Goal: Information Seeking & Learning: Compare options

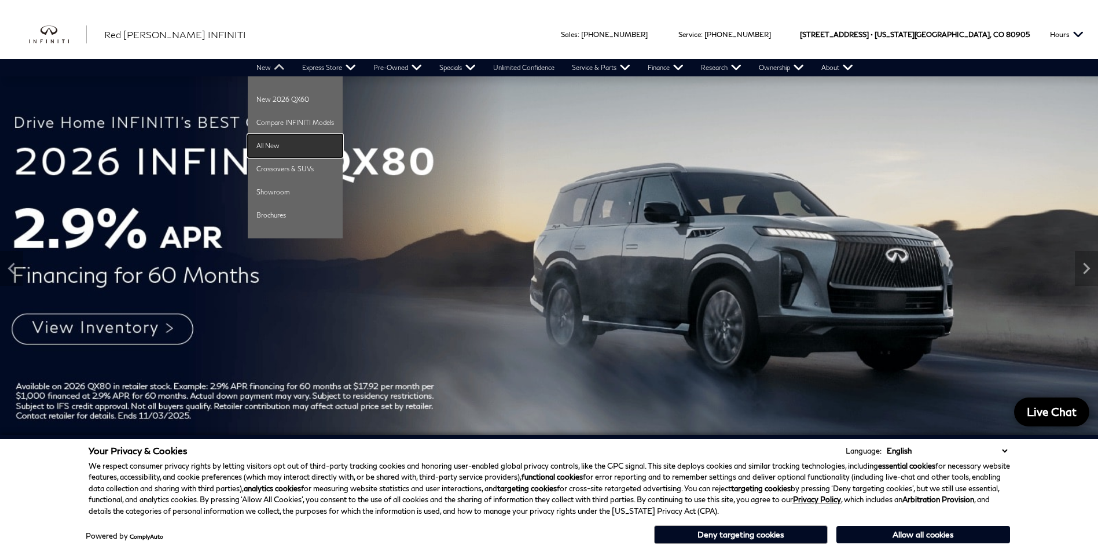
click at [267, 142] on link "All New" at bounding box center [295, 145] width 95 height 23
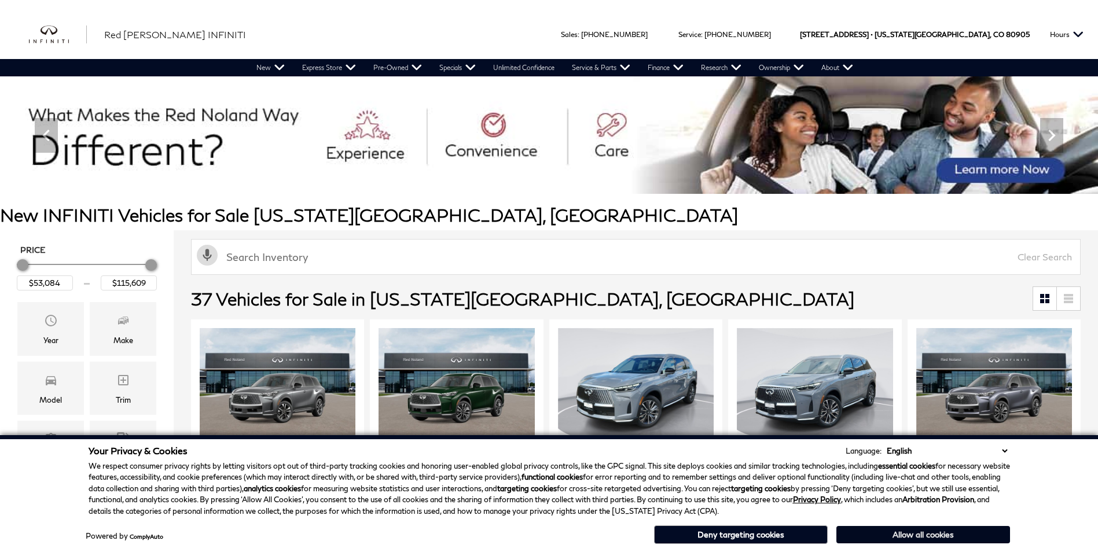
click at [900, 535] on button "Allow all cookies" at bounding box center [923, 534] width 174 height 17
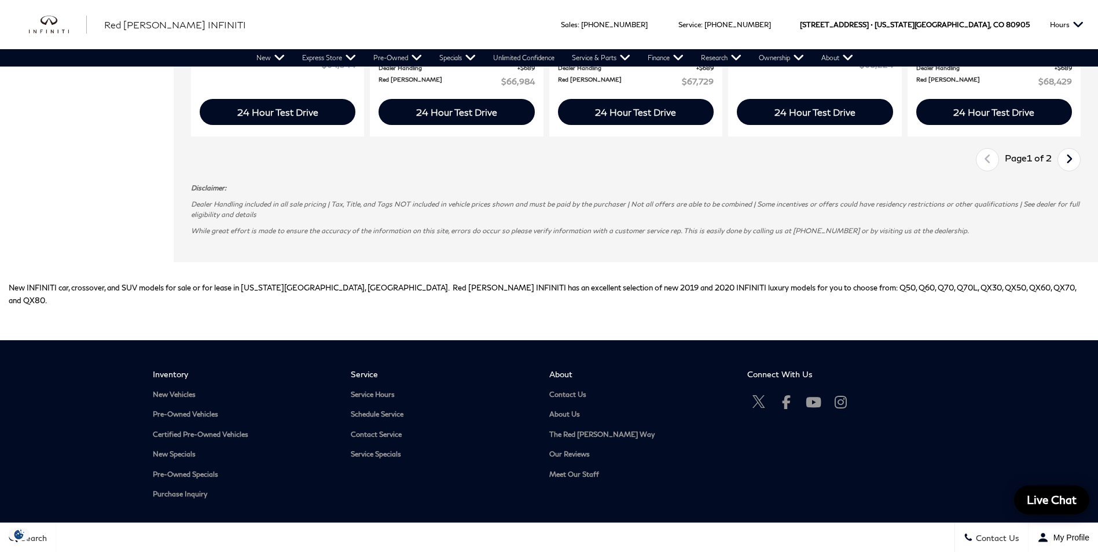
scroll to position [1794, 0]
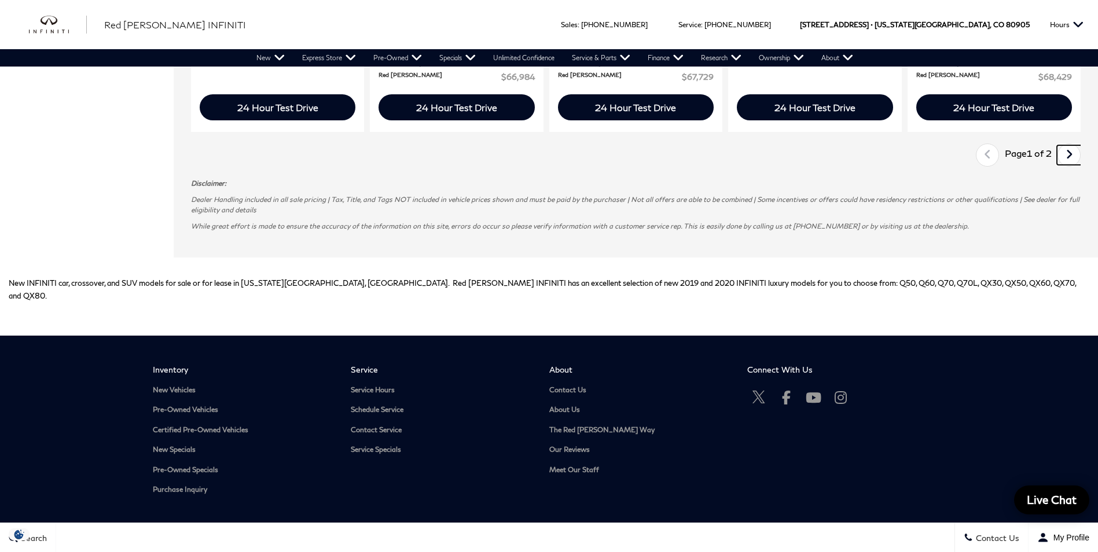
click at [1073, 158] on icon "next page" at bounding box center [1069, 154] width 8 height 19
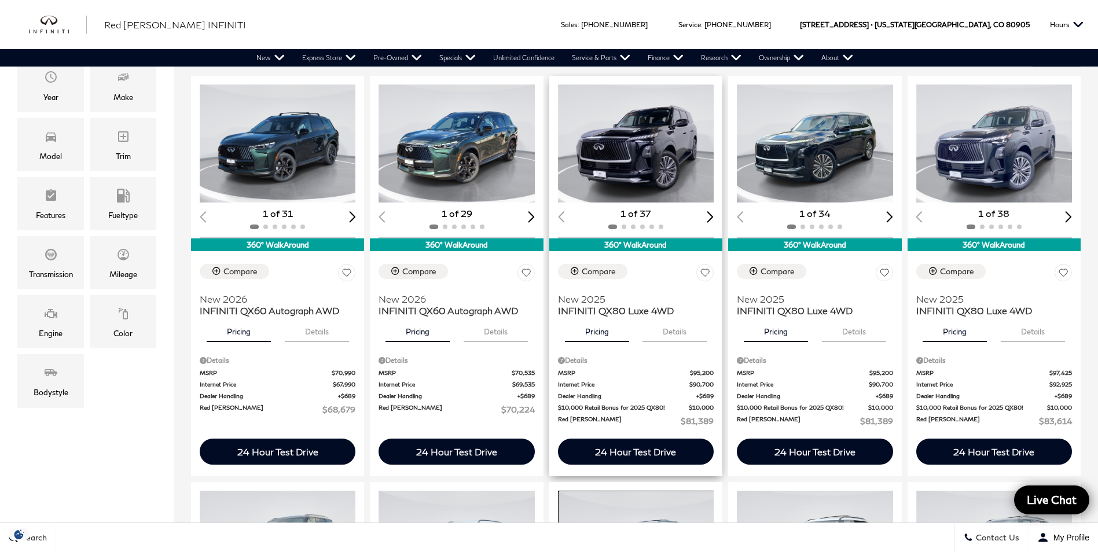
scroll to position [231, 0]
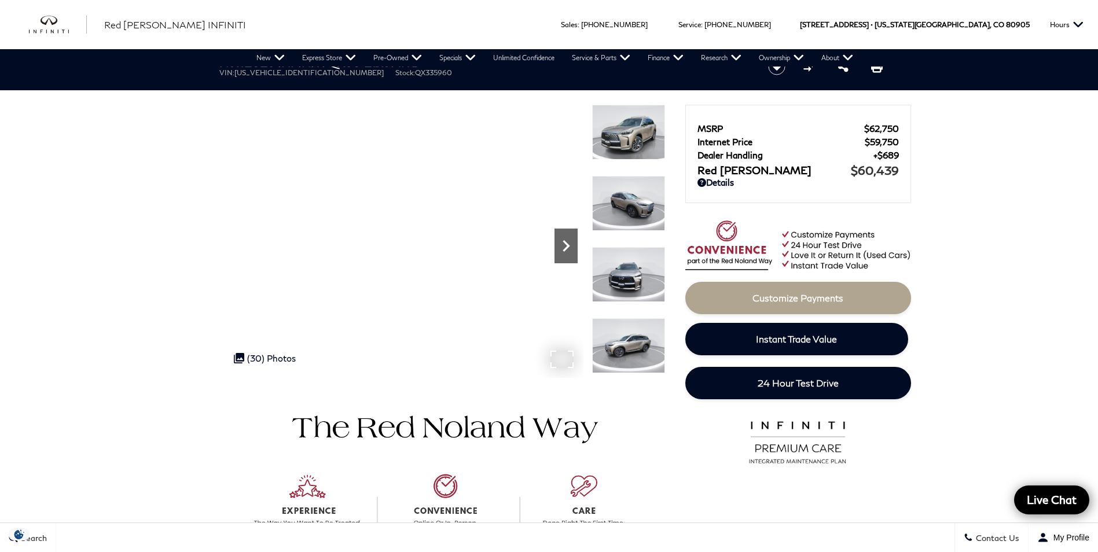
click at [561, 248] on icon "Next" at bounding box center [565, 245] width 23 height 23
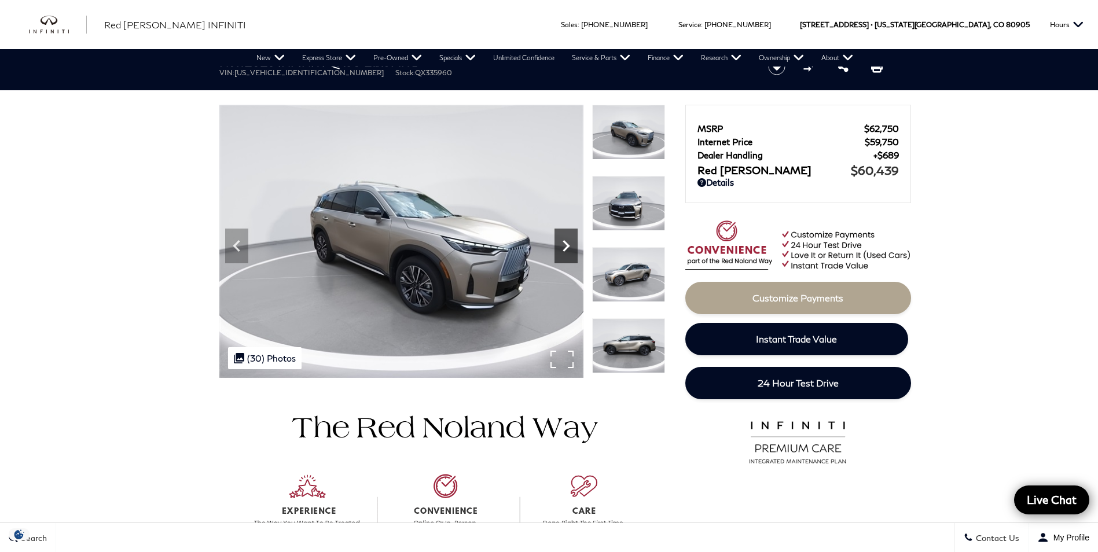
click at [565, 244] on icon "Next" at bounding box center [565, 245] width 23 height 23
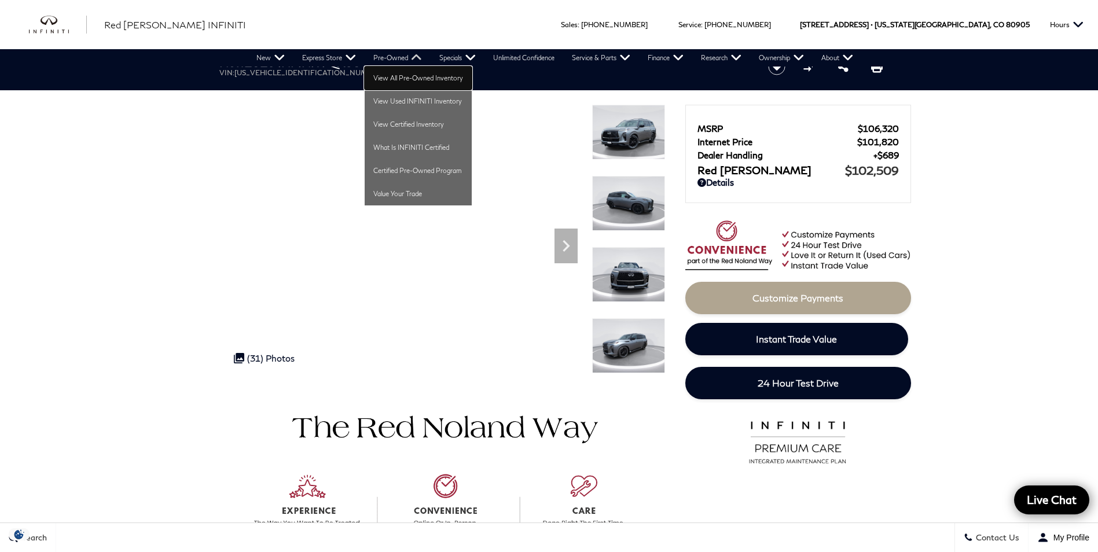
drag, startPoint x: 405, startPoint y: 73, endPoint x: 420, endPoint y: 67, distance: 16.3
click at [405, 73] on link "View All Pre-Owned Inventory" at bounding box center [418, 78] width 107 height 23
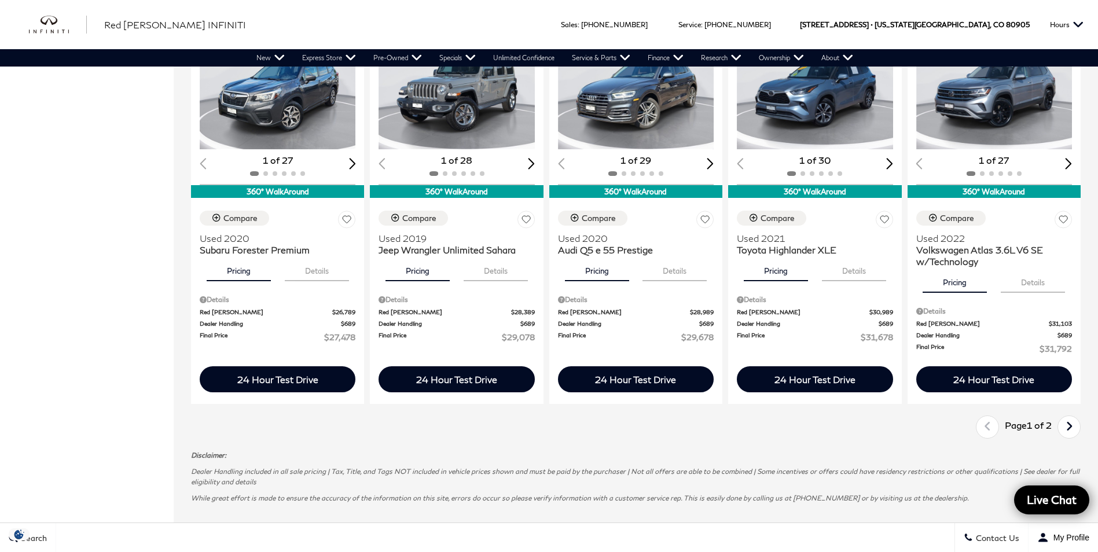
scroll to position [1447, 0]
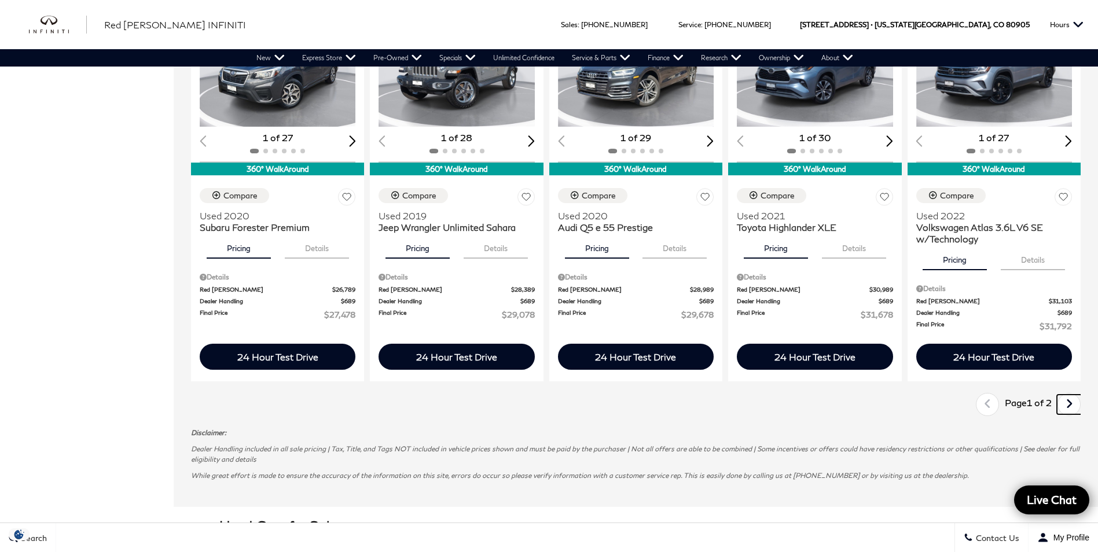
click at [1073, 410] on icon "next page" at bounding box center [1069, 404] width 8 height 19
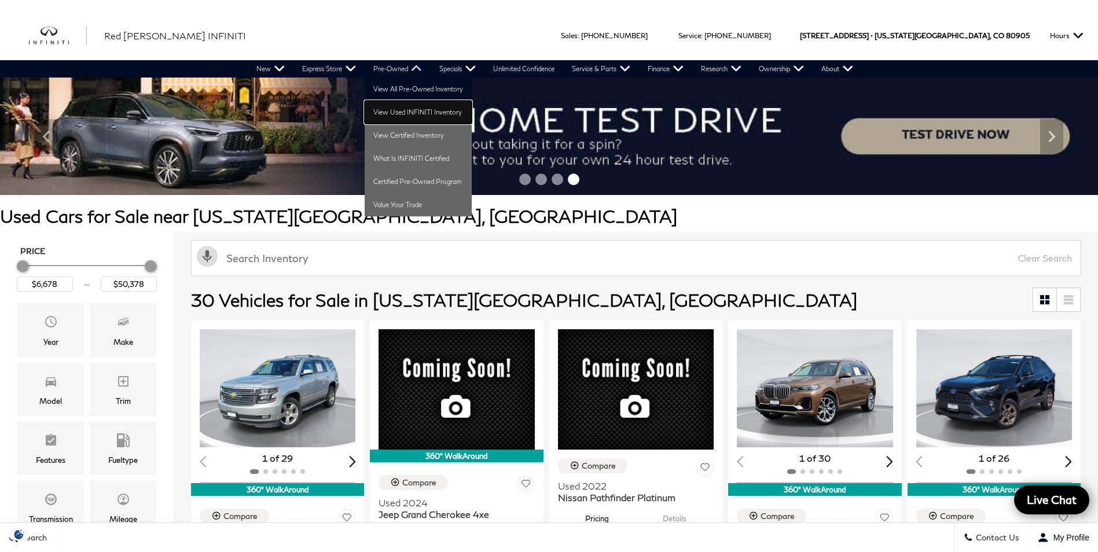
click at [412, 109] on link "View Used INFINITI Inventory" at bounding box center [418, 112] width 107 height 23
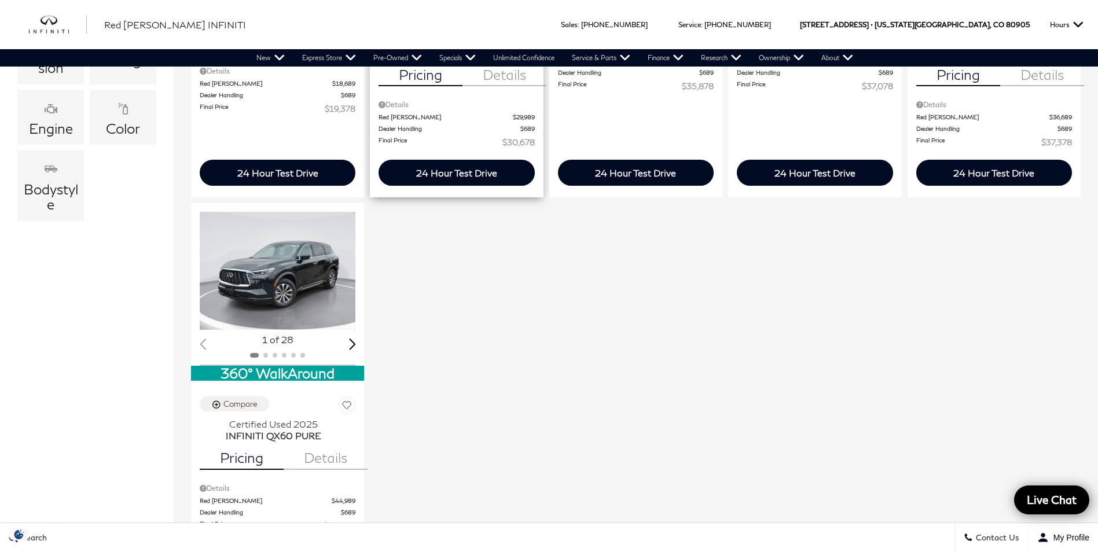
scroll to position [521, 0]
